Goal: Task Accomplishment & Management: Manage account settings

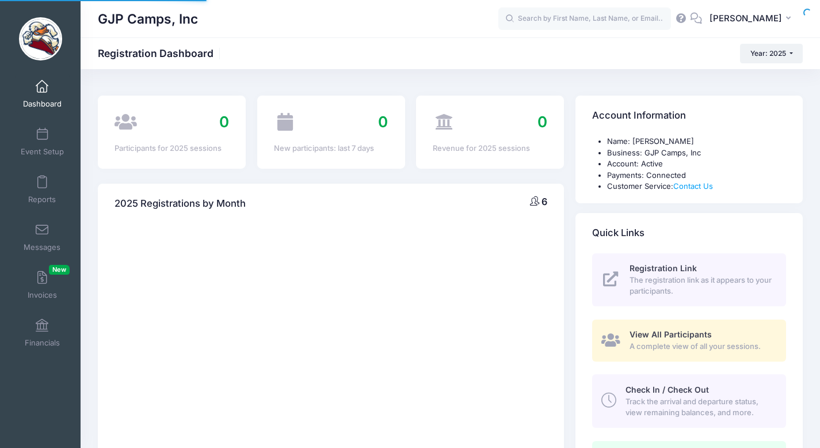
select select
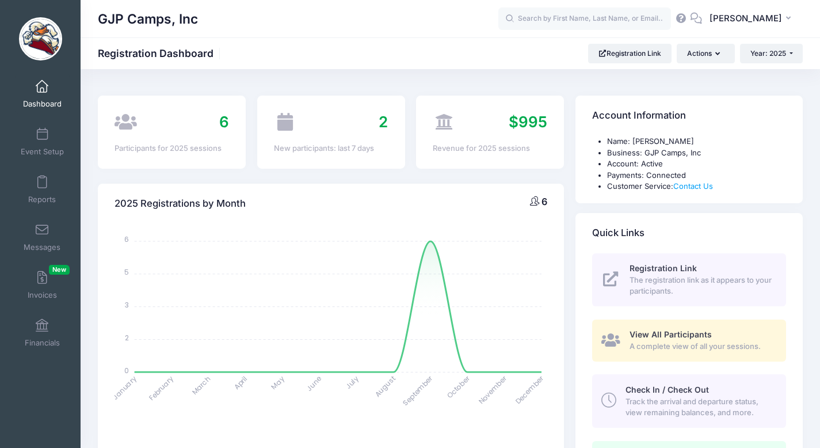
click at [701, 339] on div "View All Participants A complete view of all your sessions." at bounding box center [700, 339] width 143 height 23
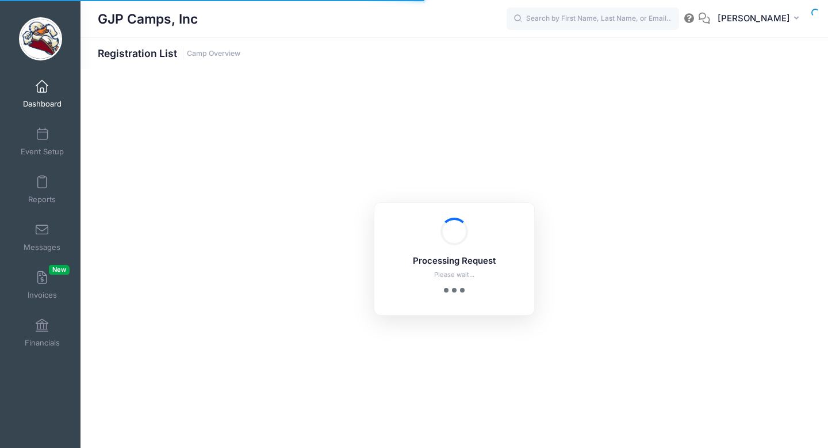
select select "10"
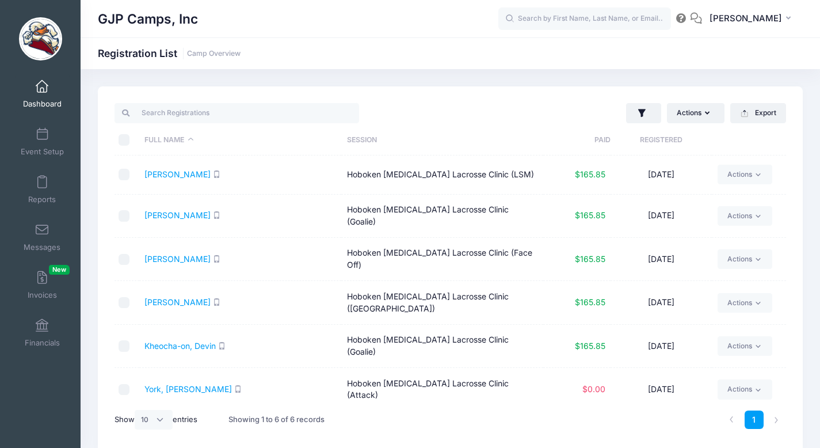
click at [42, 85] on span at bounding box center [42, 87] width 0 height 13
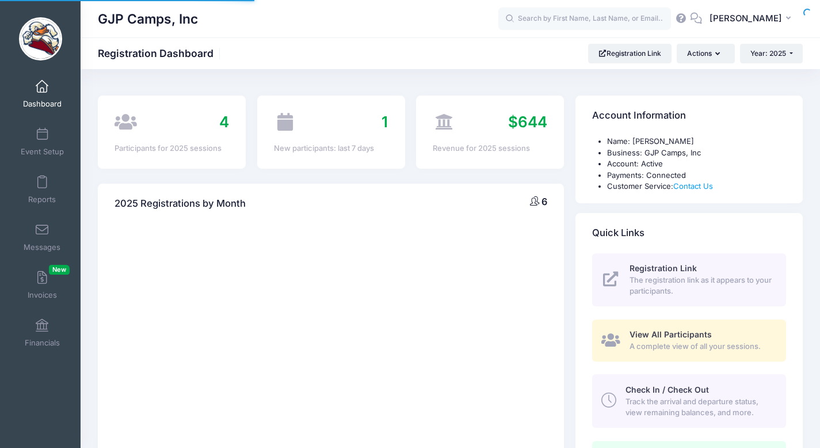
select select
